Goal: Task Accomplishment & Management: Use online tool/utility

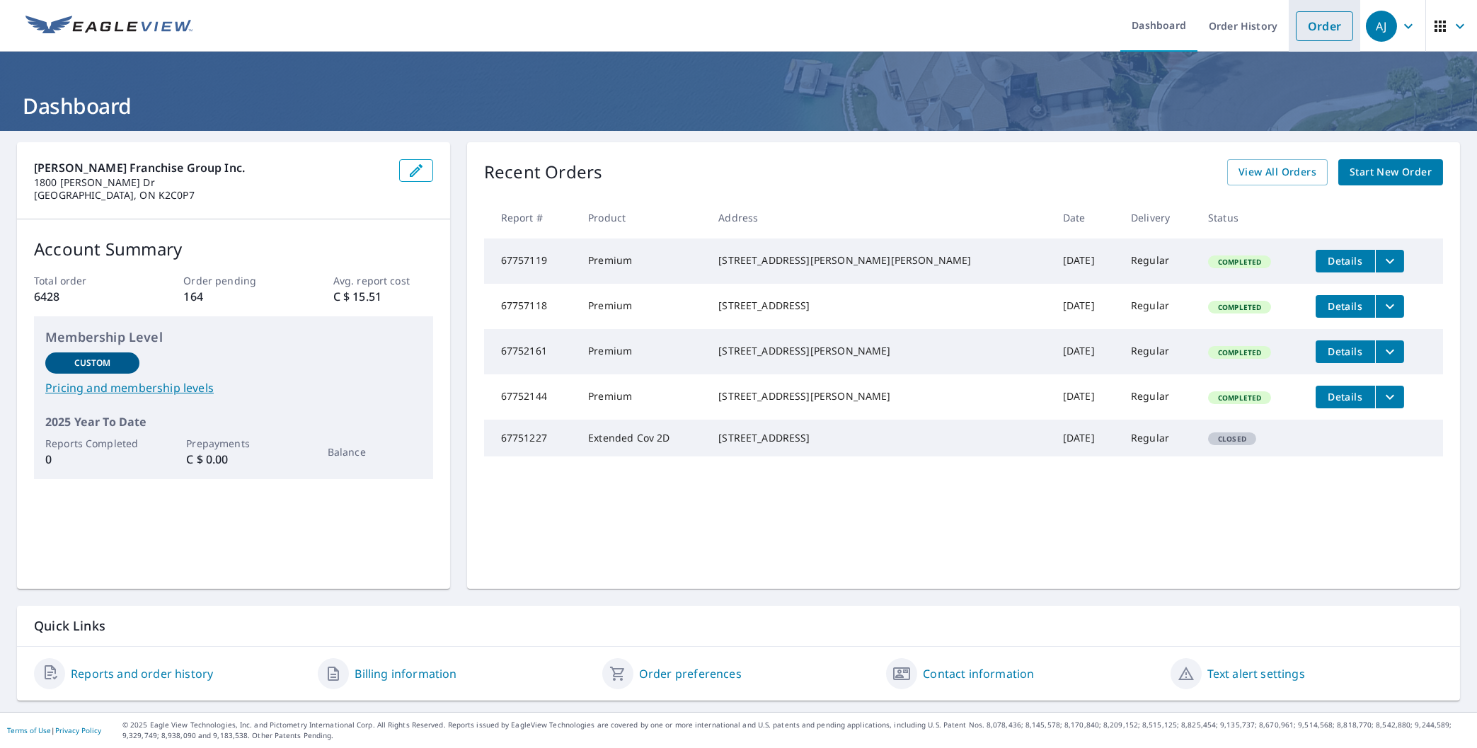
click at [1340, 11] on link "Order" at bounding box center [1324, 26] width 57 height 30
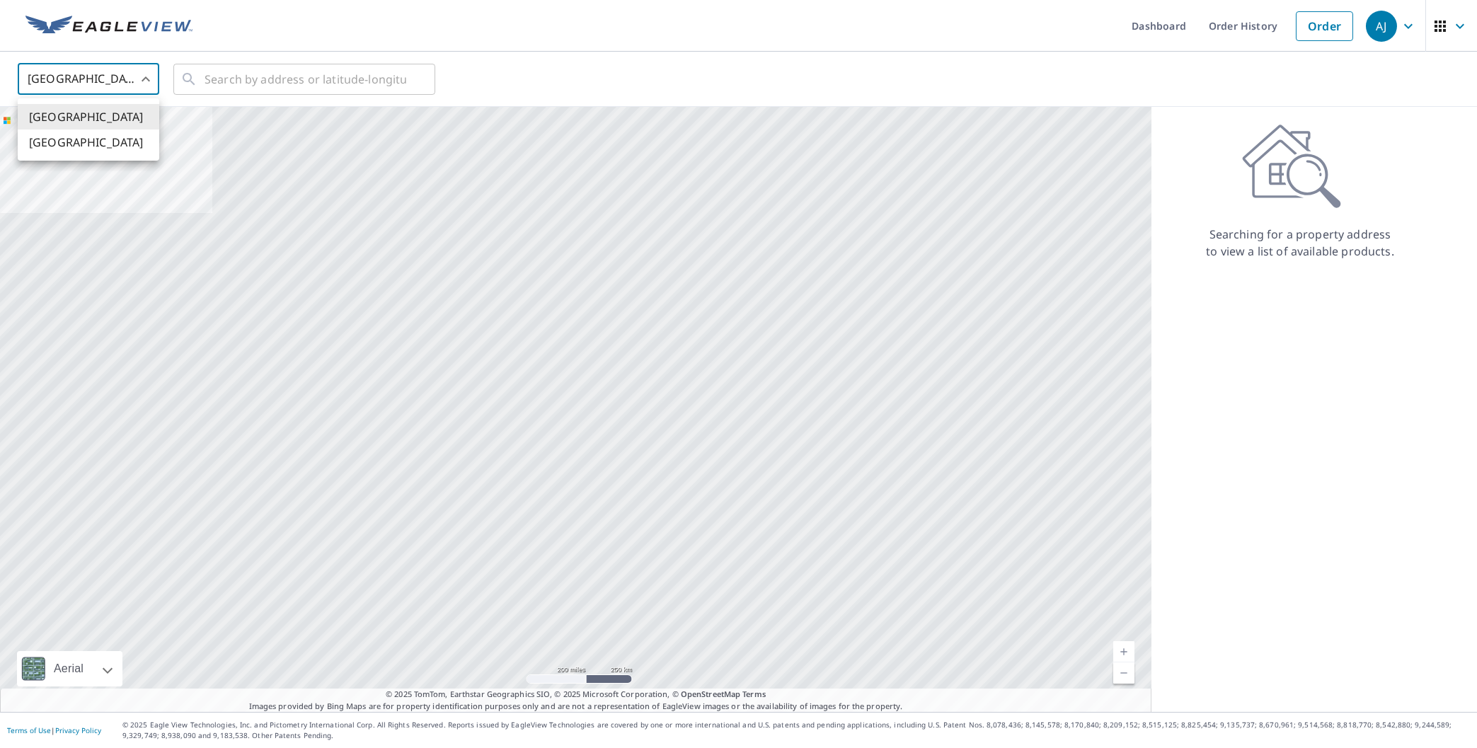
click at [79, 96] on body "[PERSON_NAME] [PERSON_NAME] Dashboard Order History Order AJ United States US ​…" at bounding box center [738, 374] width 1477 height 748
drag, startPoint x: 92, startPoint y: 142, endPoint x: 214, endPoint y: 100, distance: 128.7
click at [95, 142] on li "[GEOGRAPHIC_DATA]" at bounding box center [89, 141] width 142 height 25
type input "CA"
click at [287, 83] on input "text" at bounding box center [306, 79] width 202 height 40
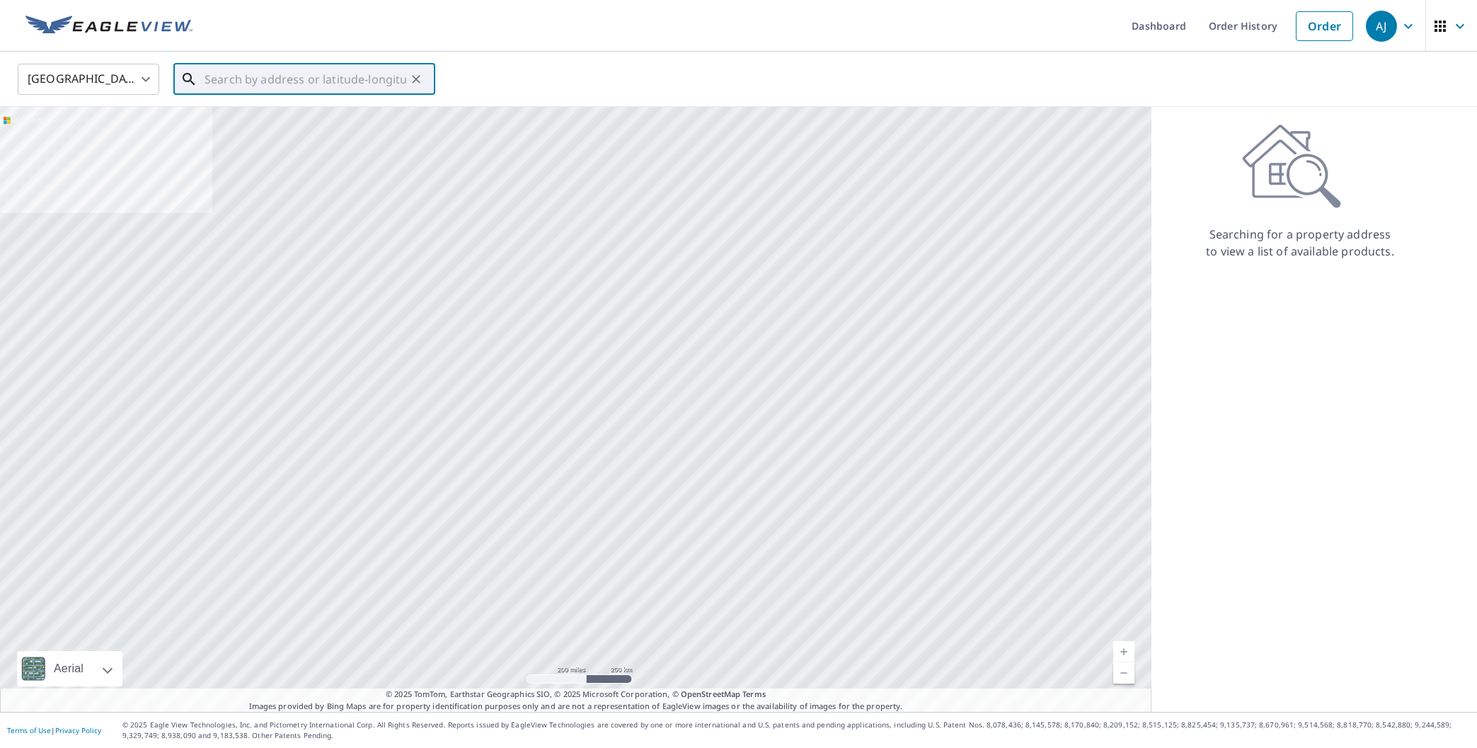
paste input "[STREET_ADDRESS][PERSON_NAME]"
click at [313, 116] on span "[STREET_ADDRESS][PERSON_NAME]" at bounding box center [313, 120] width 222 height 17
type input "[STREET_ADDRESS][PERSON_NAME]"
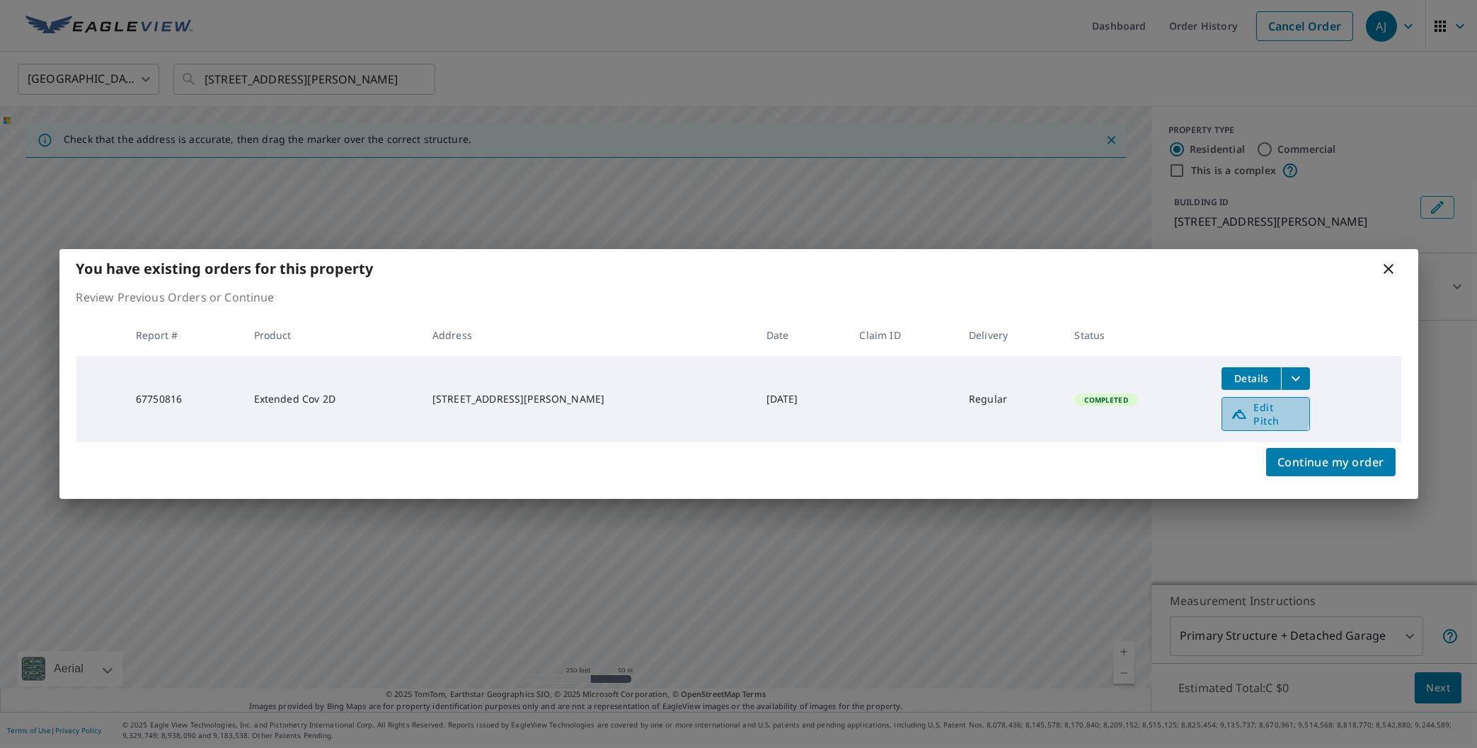
click at [1237, 408] on icon at bounding box center [1239, 413] width 17 height 17
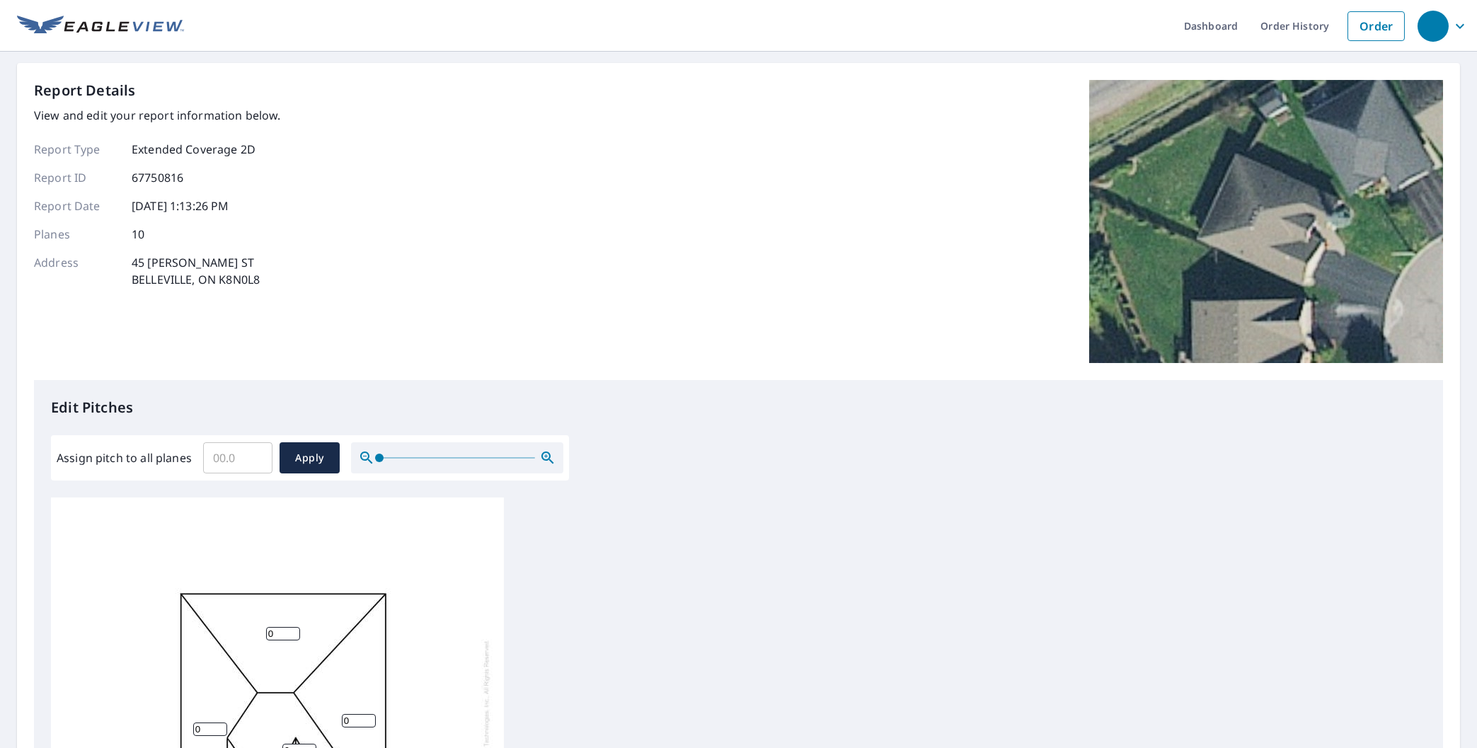
click at [243, 468] on input "Assign pitch to all planes" at bounding box center [237, 458] width 69 height 40
type input "9"
click at [312, 467] on button "Apply" at bounding box center [310, 457] width 60 height 31
type input "9"
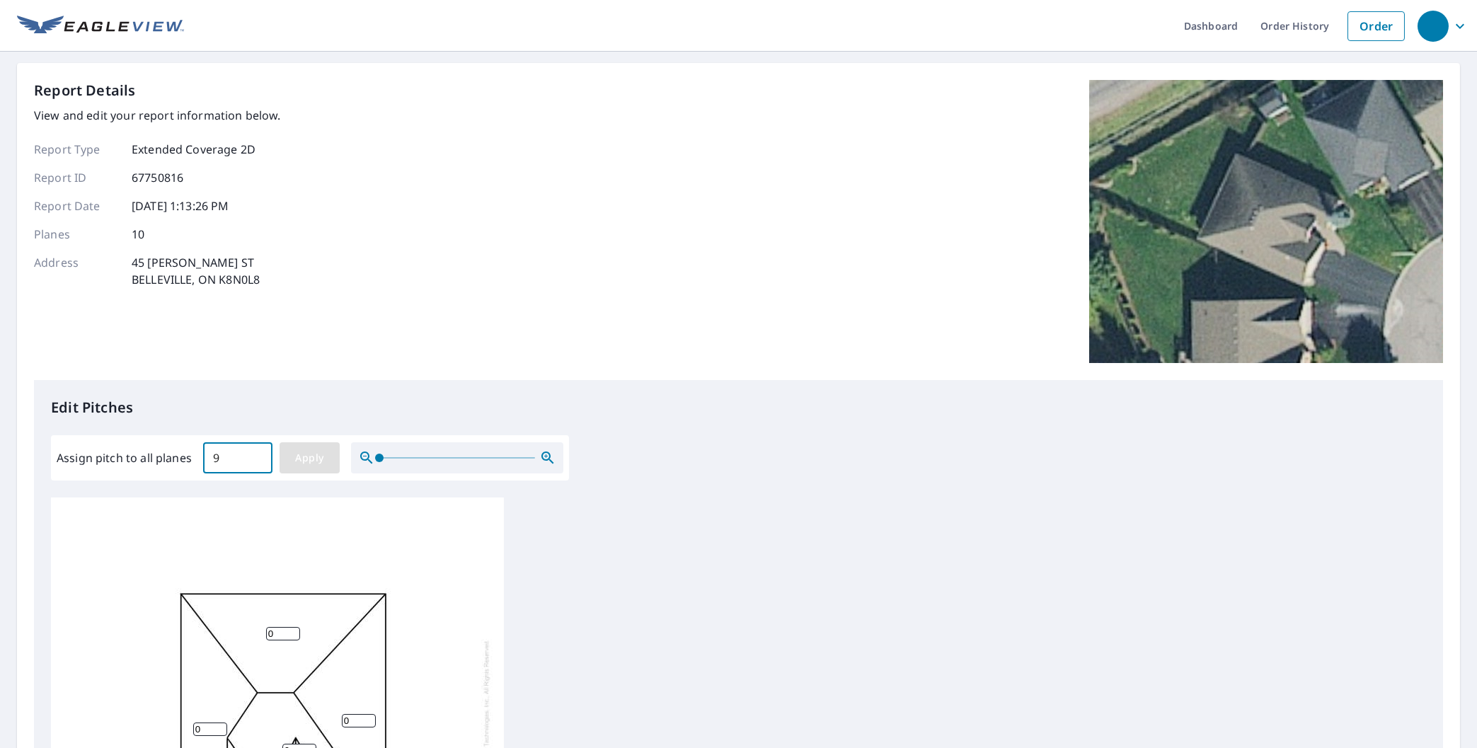
type input "9"
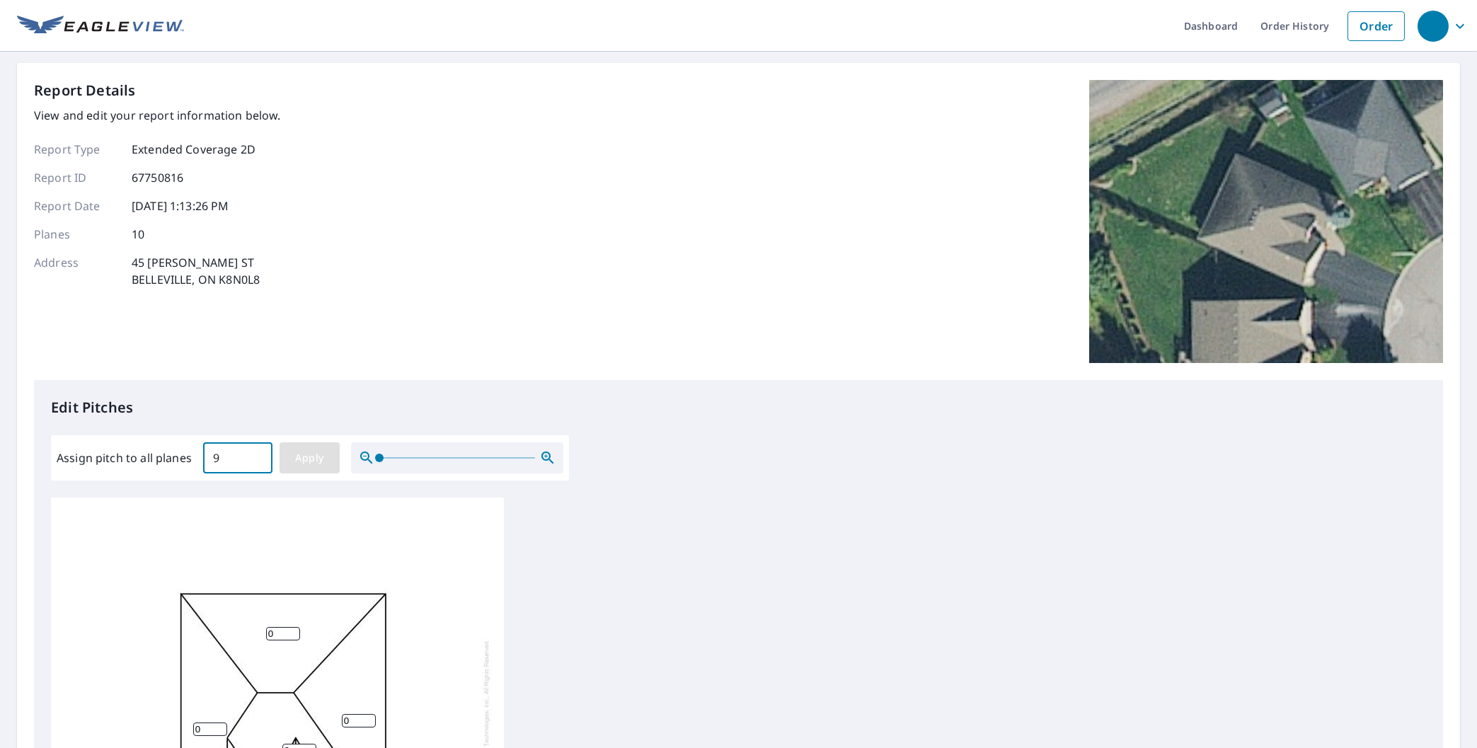
type input "9"
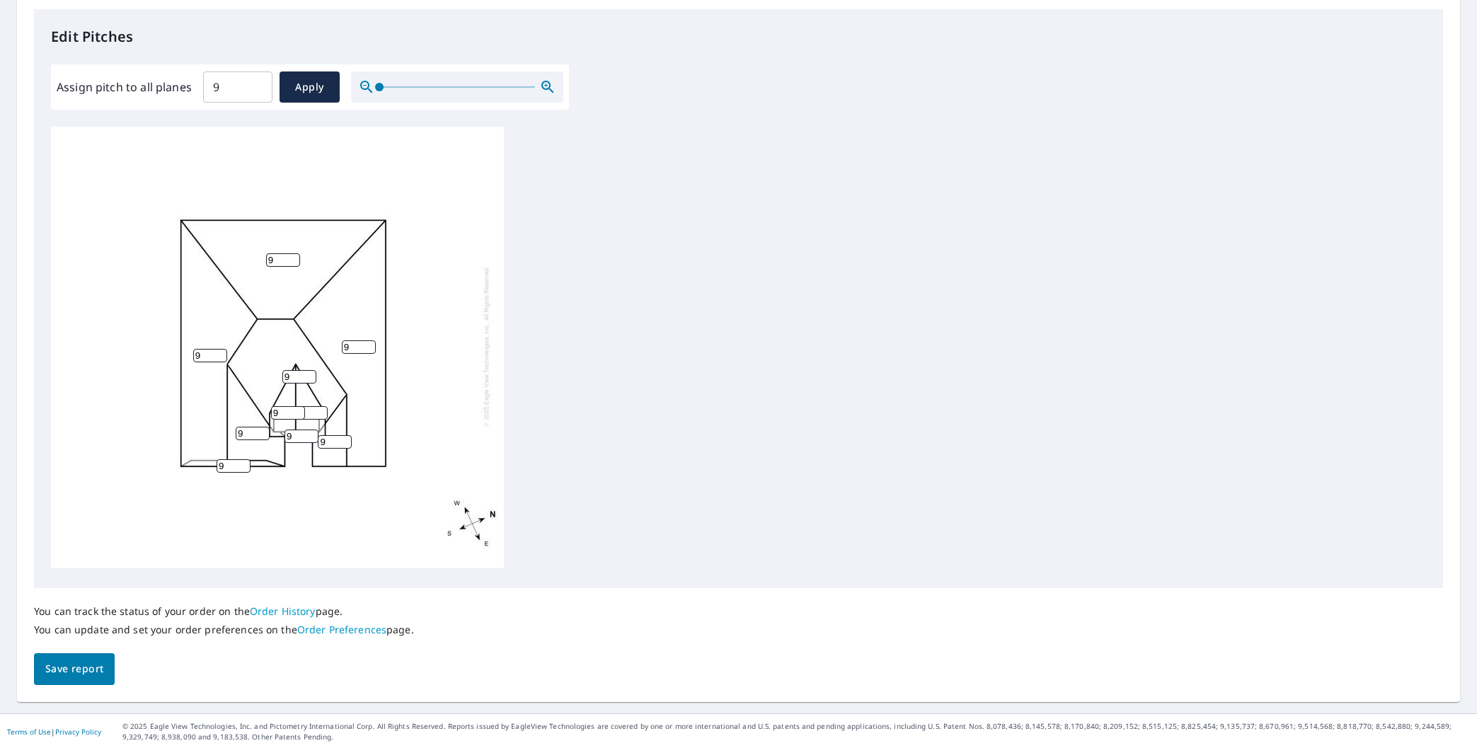
drag, startPoint x: 69, startPoint y: 672, endPoint x: 79, endPoint y: 671, distance: 10.0
click at [70, 672] on span "Save report" at bounding box center [74, 669] width 58 height 18
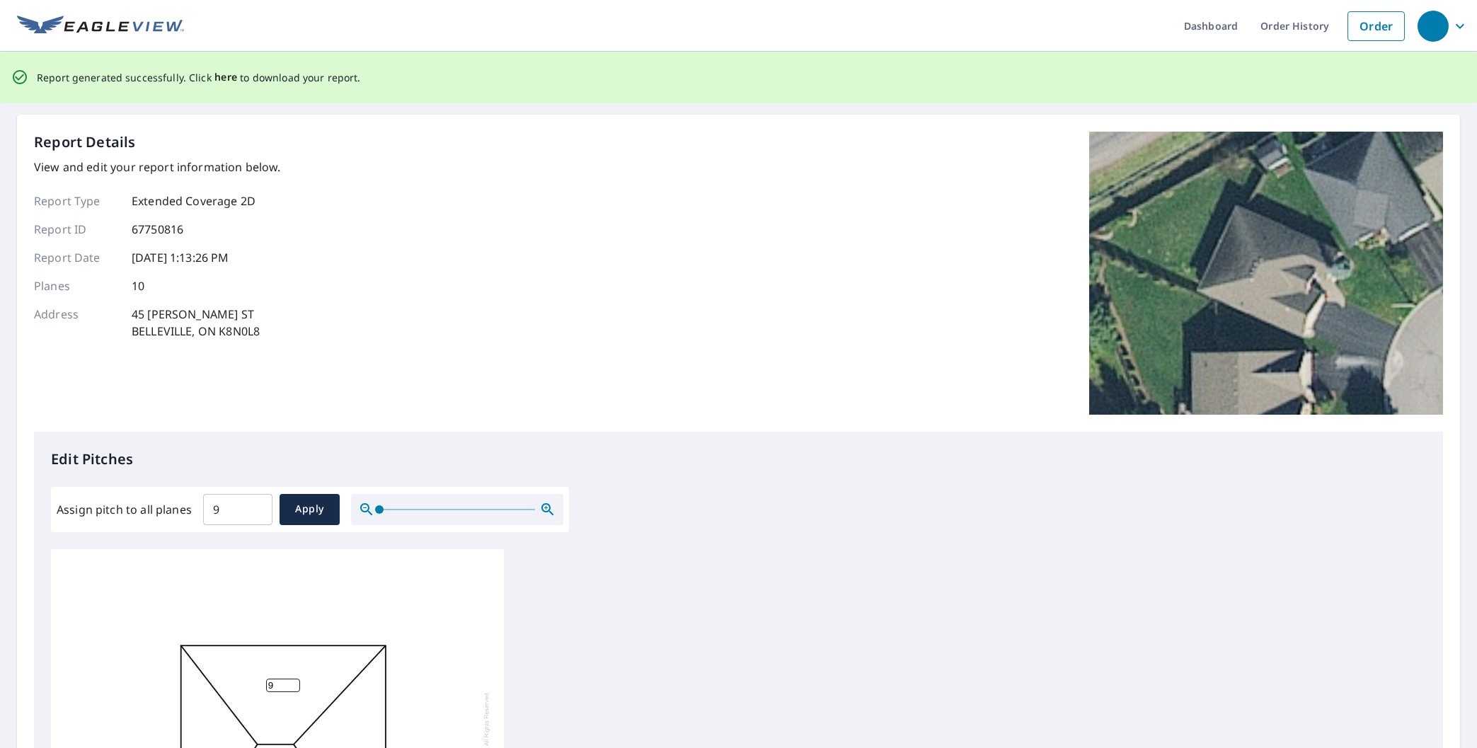
click at [218, 80] on span "here" at bounding box center [225, 78] width 23 height 18
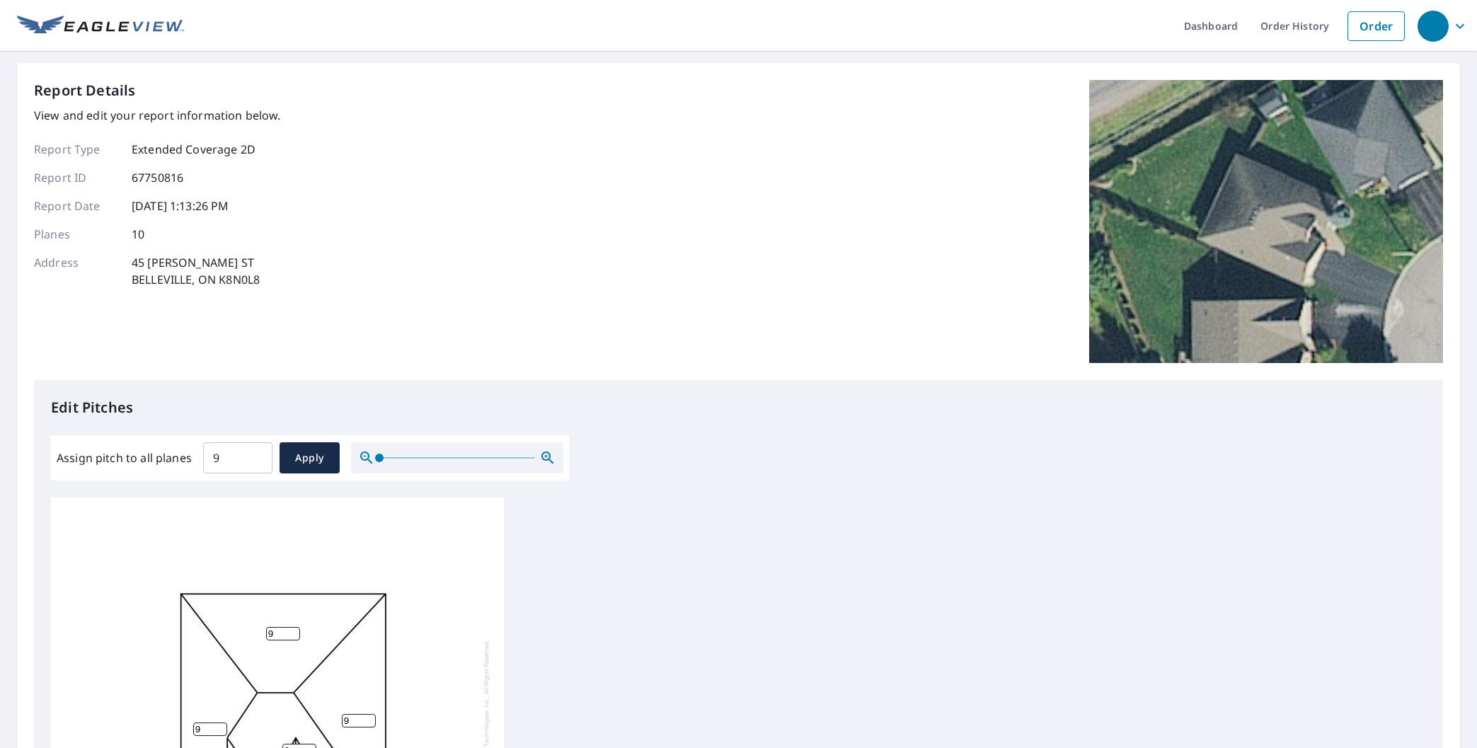
click at [124, 24] on img at bounding box center [100, 26] width 167 height 21
click at [1381, 30] on link "Order" at bounding box center [1375, 26] width 57 height 30
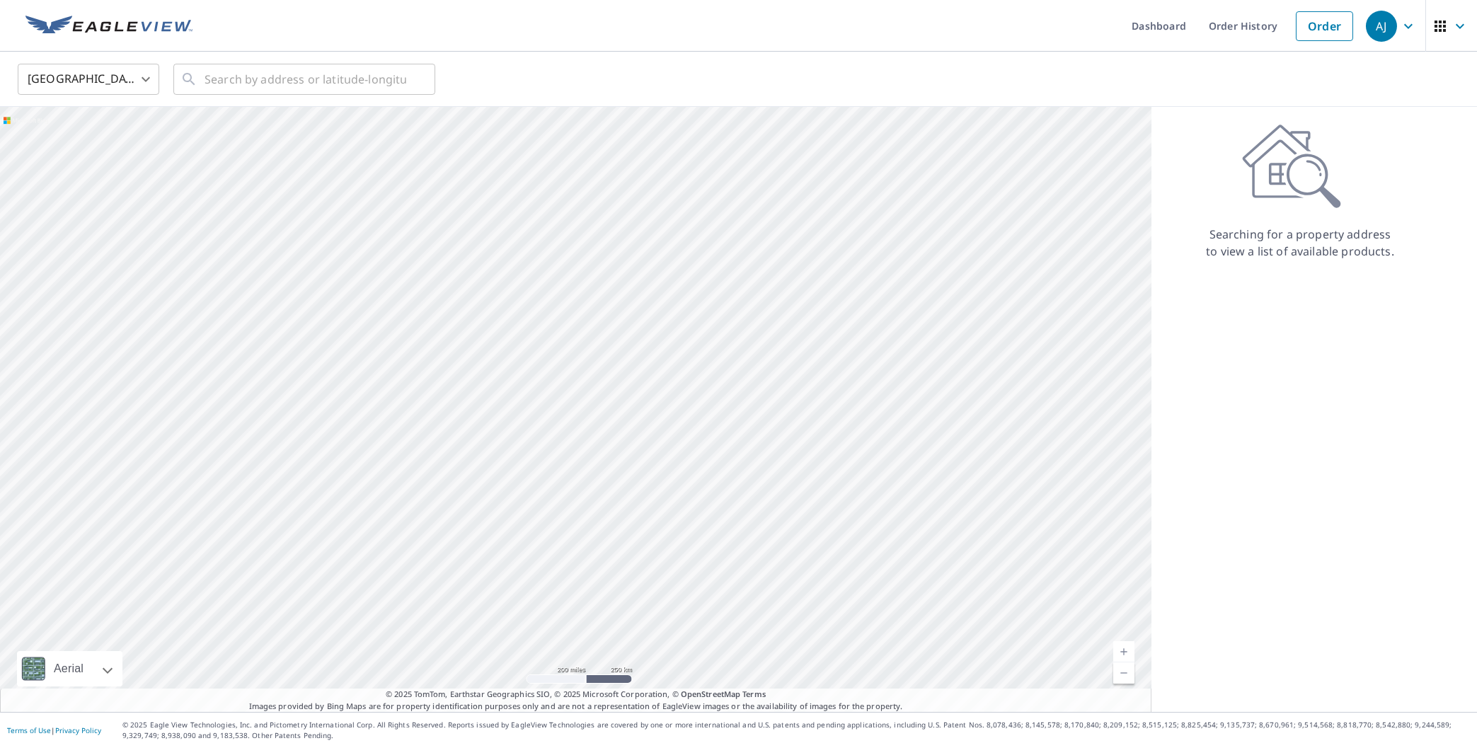
click at [110, 71] on body "[PERSON_NAME] [PERSON_NAME] Dashboard Order History Order AJ United States US ​…" at bounding box center [738, 374] width 1477 height 748
click at [79, 141] on li "[GEOGRAPHIC_DATA]" at bounding box center [89, 141] width 142 height 25
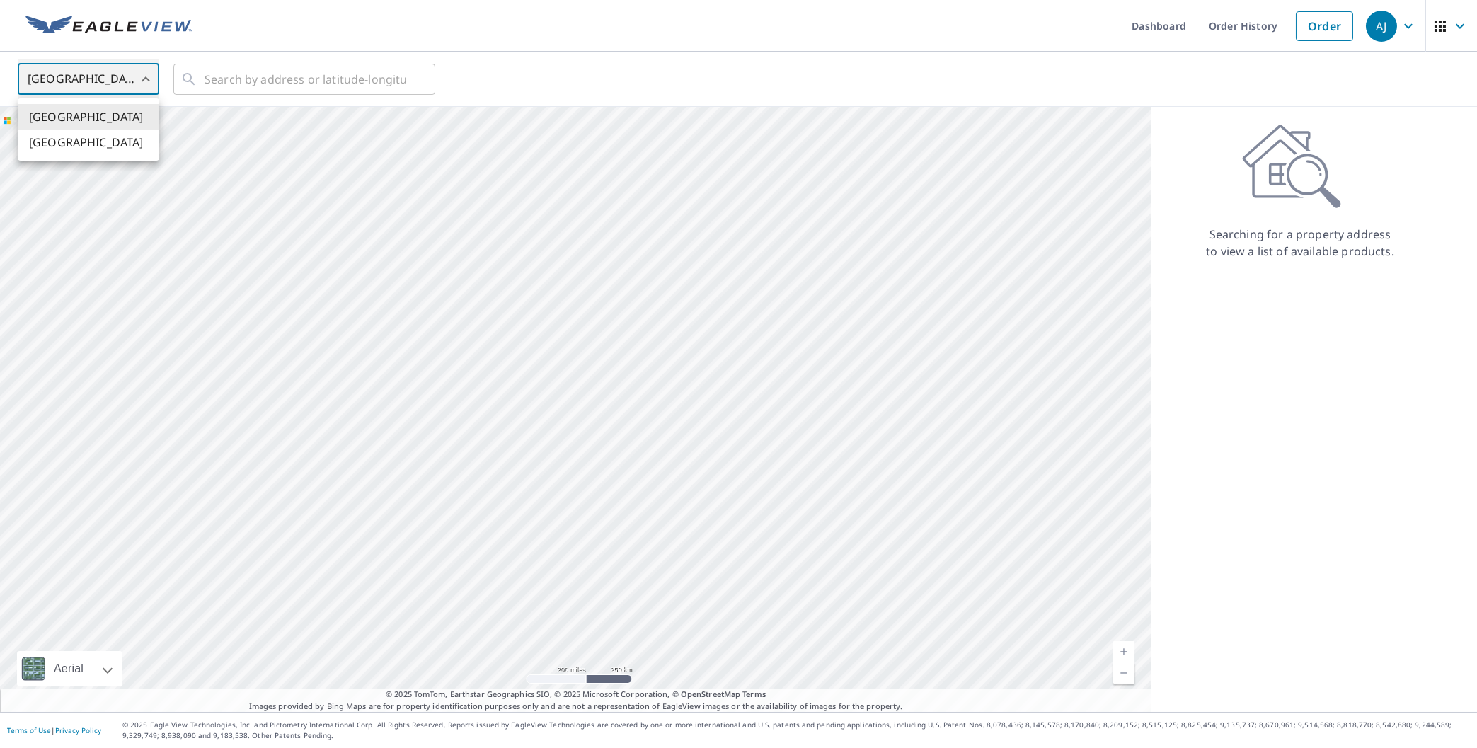
type input "CA"
click at [317, 74] on input "text" at bounding box center [306, 79] width 202 height 40
